Goal: Check status: Check status

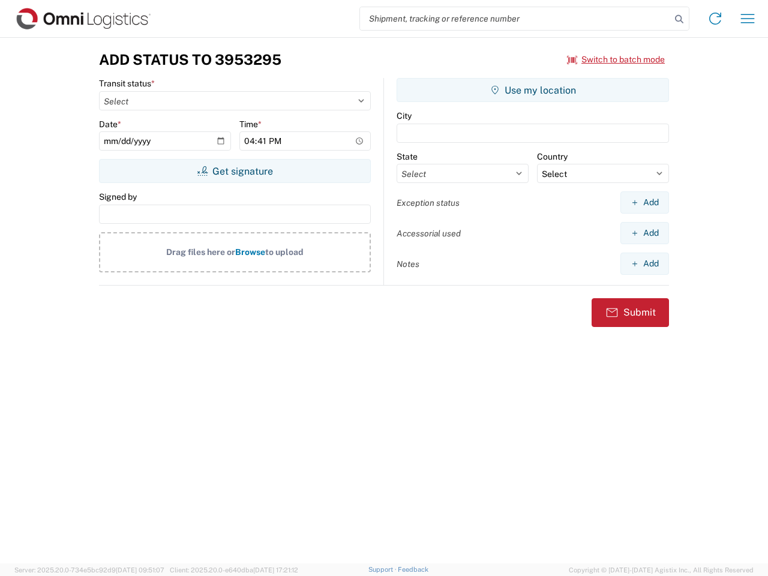
click at [515, 19] on input "search" at bounding box center [515, 18] width 311 height 23
click at [679, 19] on icon at bounding box center [679, 19] width 17 height 17
click at [715, 19] on icon at bounding box center [714, 18] width 19 height 19
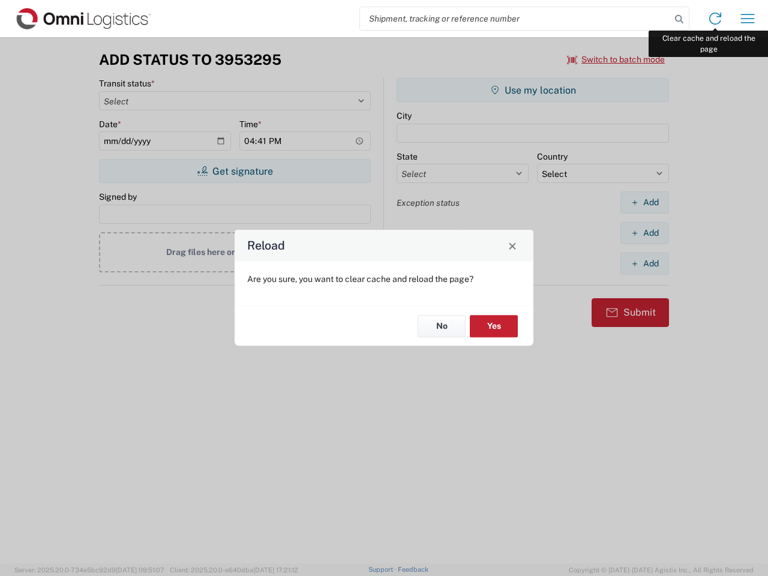
click at [747, 19] on div "Reload Are you sure, you want to clear cache and reload the page? No Yes" at bounding box center [384, 288] width 768 height 576
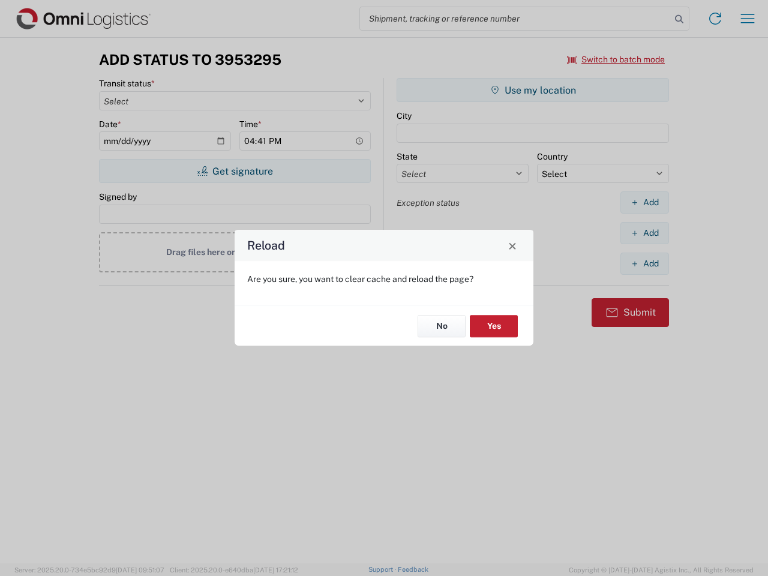
click at [616, 59] on div "Reload Are you sure, you want to clear cache and reload the page? No Yes" at bounding box center [384, 288] width 768 height 576
click at [235, 171] on div "Reload Are you sure, you want to clear cache and reload the page? No Yes" at bounding box center [384, 288] width 768 height 576
click at [533, 90] on div "Reload Are you sure, you want to clear cache and reload the page? No Yes" at bounding box center [384, 288] width 768 height 576
click at [644, 202] on div "Reload Are you sure, you want to clear cache and reload the page? No Yes" at bounding box center [384, 288] width 768 height 576
click at [644, 233] on div "Reload Are you sure, you want to clear cache and reload the page? No Yes" at bounding box center [384, 288] width 768 height 576
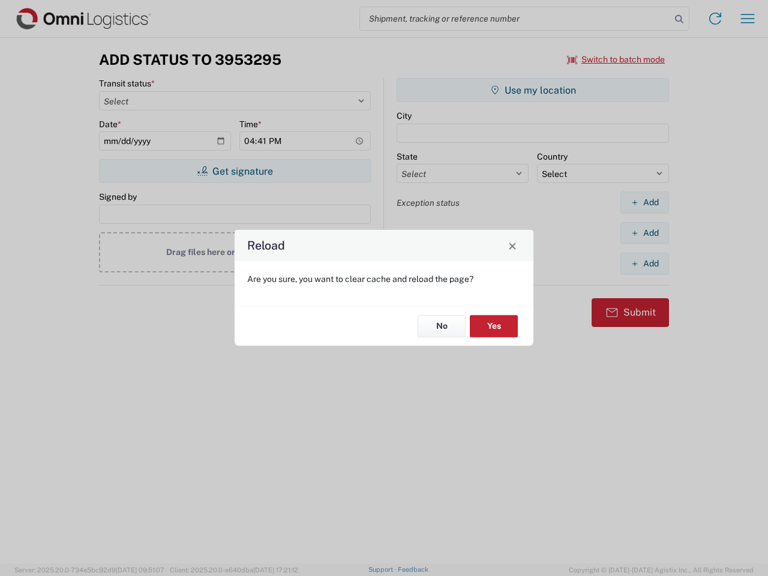
click at [644, 263] on div "Reload Are you sure, you want to clear cache and reload the page? No Yes" at bounding box center [384, 288] width 768 height 576
